Goal: Find specific page/section: Find specific page/section

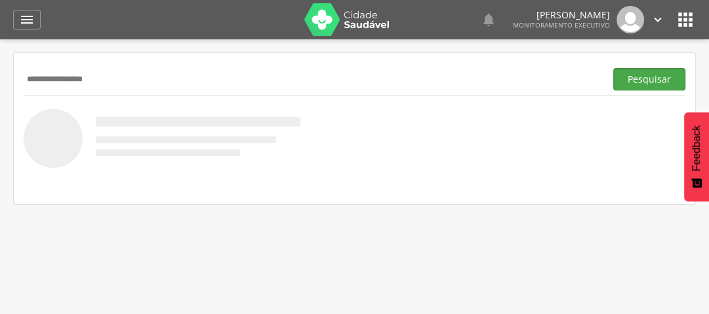
type input "**********"
click at [632, 77] on button "Pesquisar" at bounding box center [649, 79] width 72 height 22
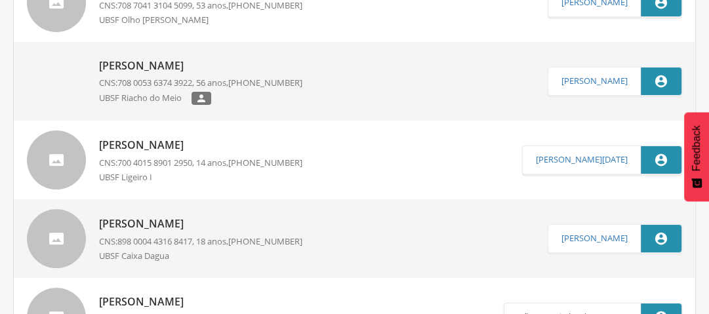
scroll to position [28, 0]
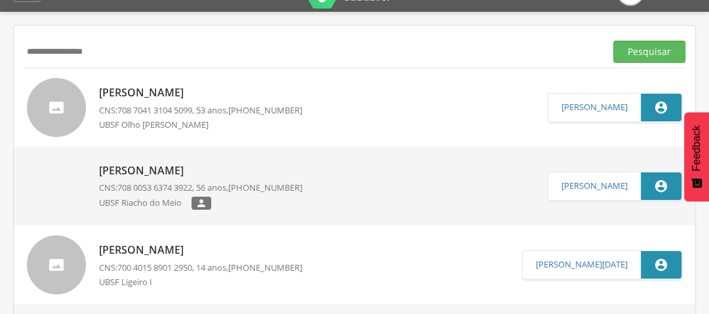
click at [179, 92] on p "[PERSON_NAME]" at bounding box center [200, 92] width 203 height 15
type input "**********"
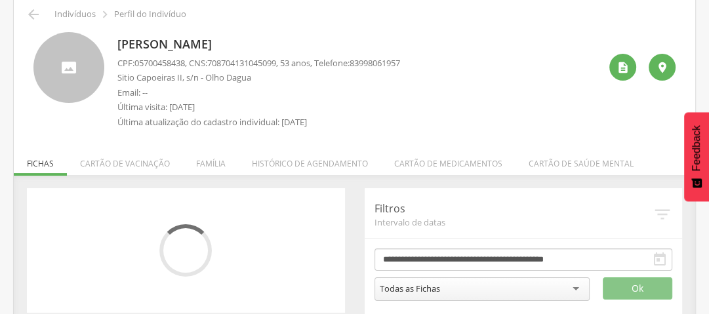
scroll to position [71, 0]
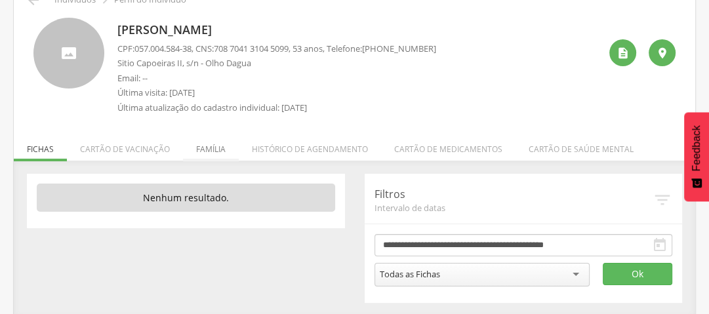
click at [208, 147] on li "Família" at bounding box center [211, 145] width 56 height 31
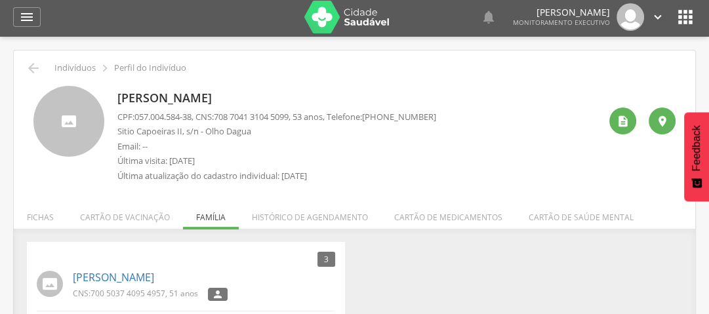
scroll to position [0, 0]
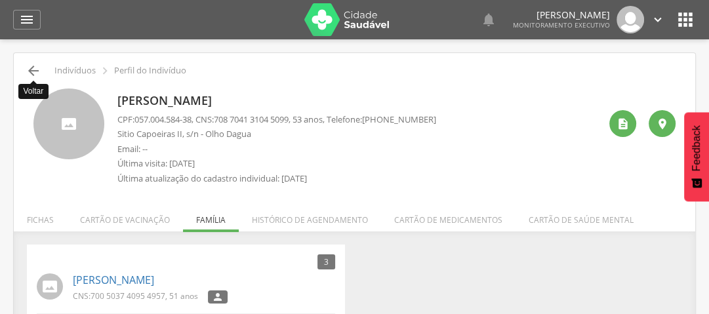
click at [31, 68] on icon "" at bounding box center [34, 71] width 16 height 16
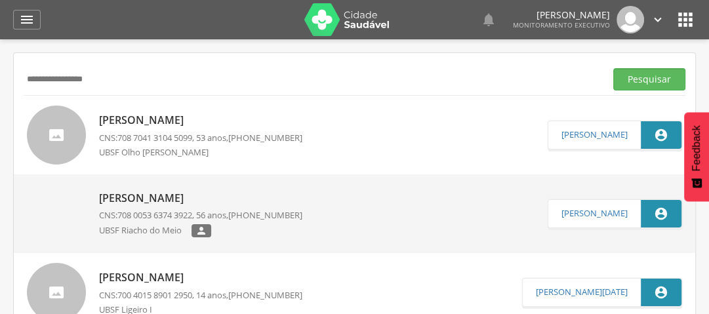
scroll to position [28, 0]
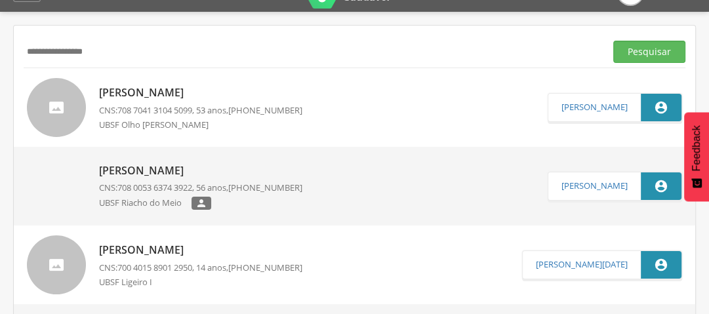
click at [64, 49] on input "**********" at bounding box center [312, 52] width 576 height 22
click at [629, 50] on button "Pesquisar" at bounding box center [649, 52] width 72 height 22
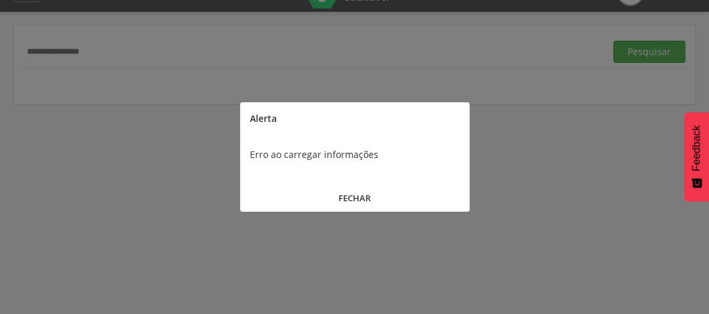
click at [359, 199] on button "FECHAR" at bounding box center [355, 198] width 230 height 28
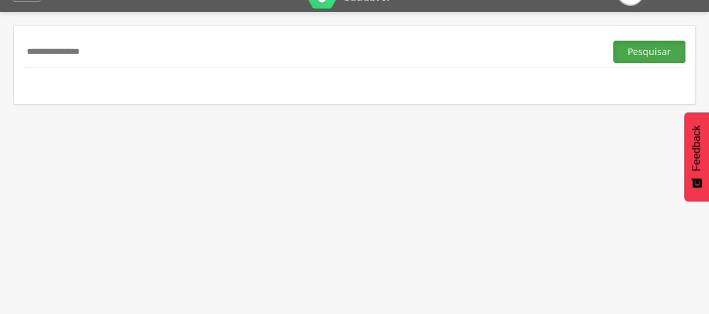
click at [666, 55] on button "Pesquisar" at bounding box center [649, 52] width 72 height 22
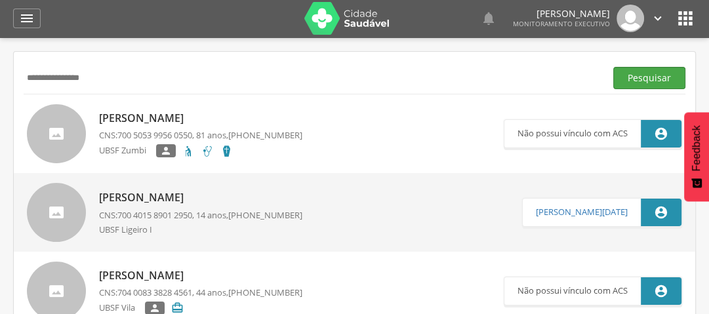
scroll to position [0, 0]
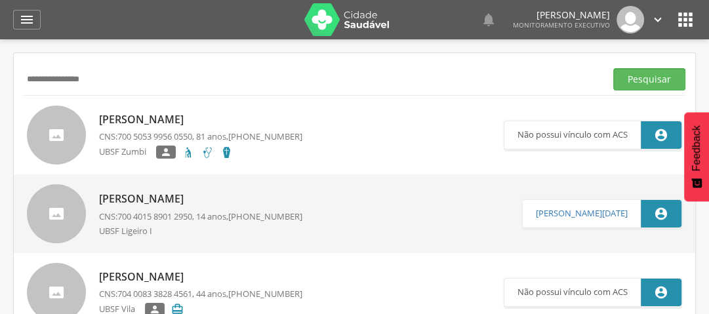
click at [58, 77] on input "**********" at bounding box center [312, 79] width 576 height 22
click at [660, 79] on button "Pesquisar" at bounding box center [649, 79] width 72 height 22
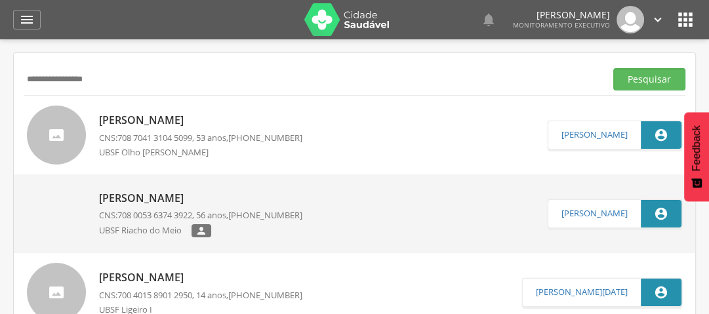
click at [220, 197] on p "[PERSON_NAME]" at bounding box center [200, 198] width 203 height 15
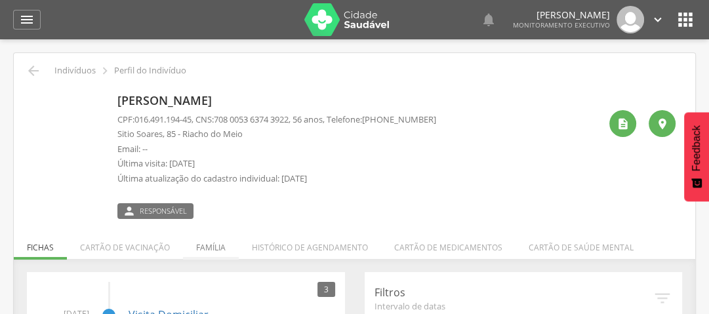
click at [206, 243] on li "Família" at bounding box center [211, 244] width 56 height 31
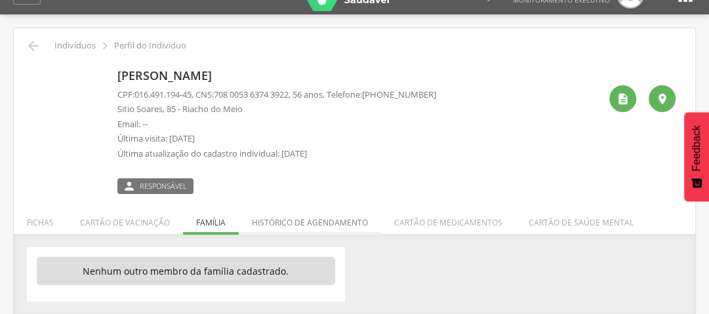
scroll to position [39, 0]
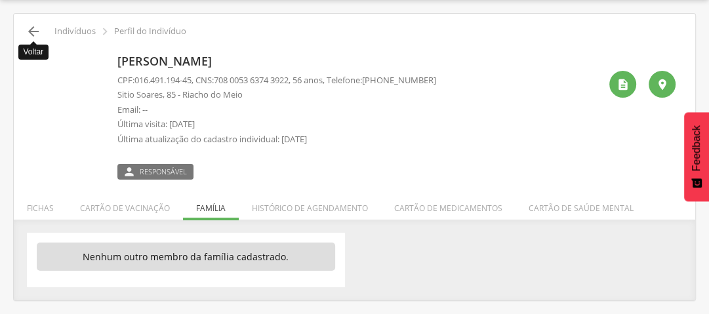
click at [33, 29] on icon "" at bounding box center [34, 32] width 16 height 16
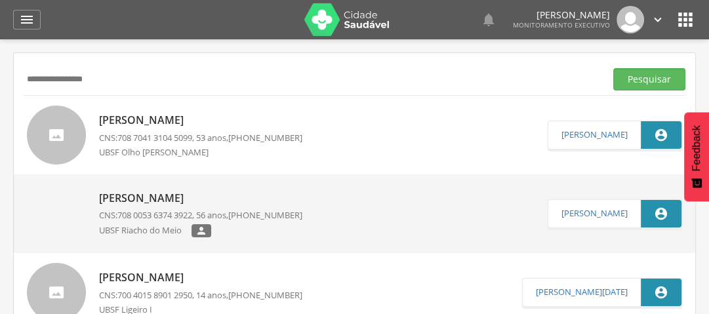
click at [172, 127] on p "[PERSON_NAME]" at bounding box center [200, 120] width 203 height 15
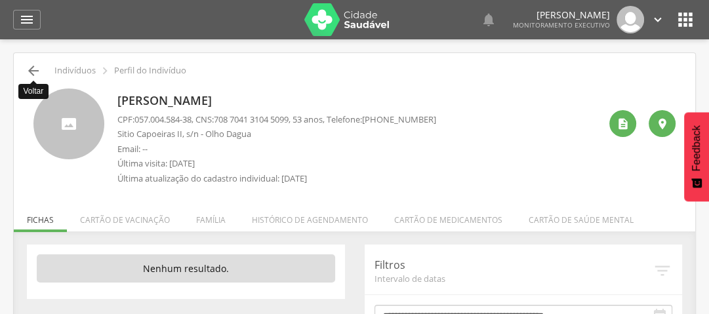
click at [34, 73] on icon "" at bounding box center [34, 71] width 16 height 16
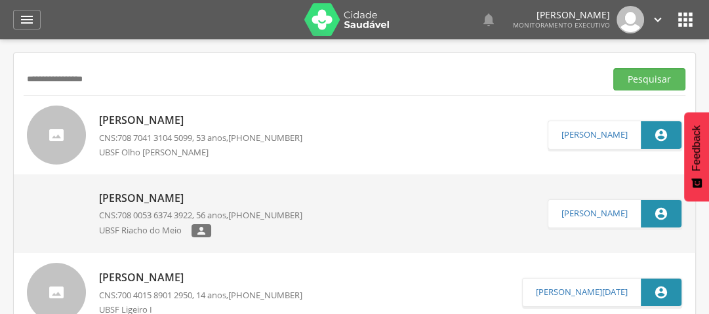
click at [125, 86] on input "**********" at bounding box center [312, 79] width 576 height 22
type input "*"
click at [669, 77] on button "Pesquisar" at bounding box center [649, 79] width 72 height 22
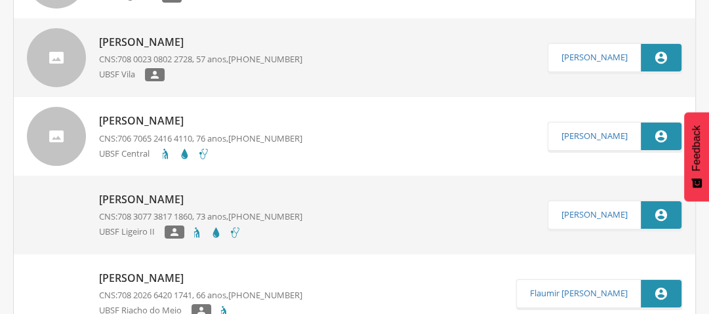
scroll to position [3620, 0]
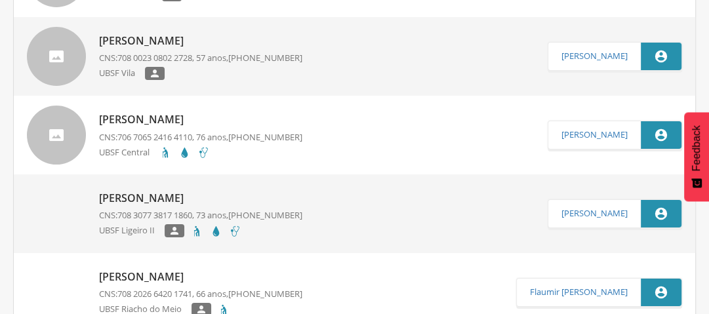
click at [215, 197] on p "[PERSON_NAME]" at bounding box center [200, 198] width 203 height 15
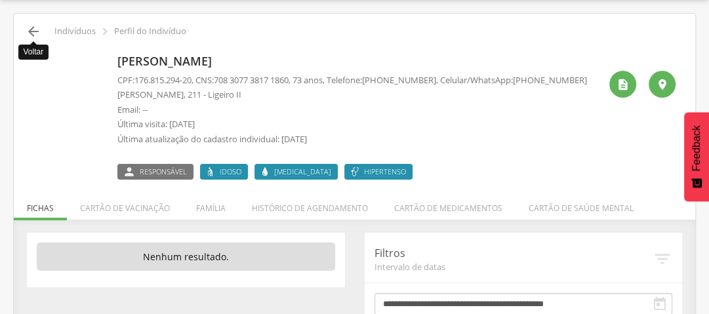
click at [34, 27] on icon "" at bounding box center [34, 32] width 16 height 16
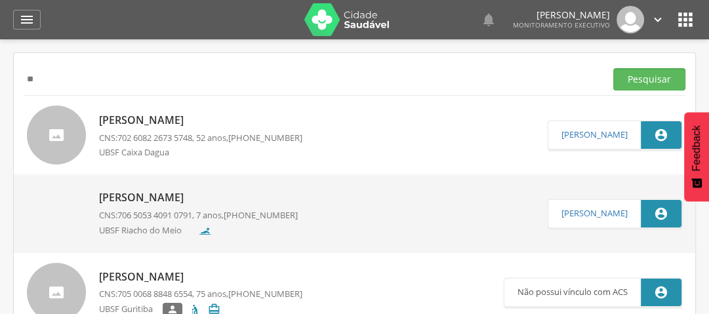
type input "*"
type input "**********"
click at [663, 81] on button "Pesquisar" at bounding box center [649, 79] width 72 height 22
